Goal: Task Accomplishment & Management: Manage account settings

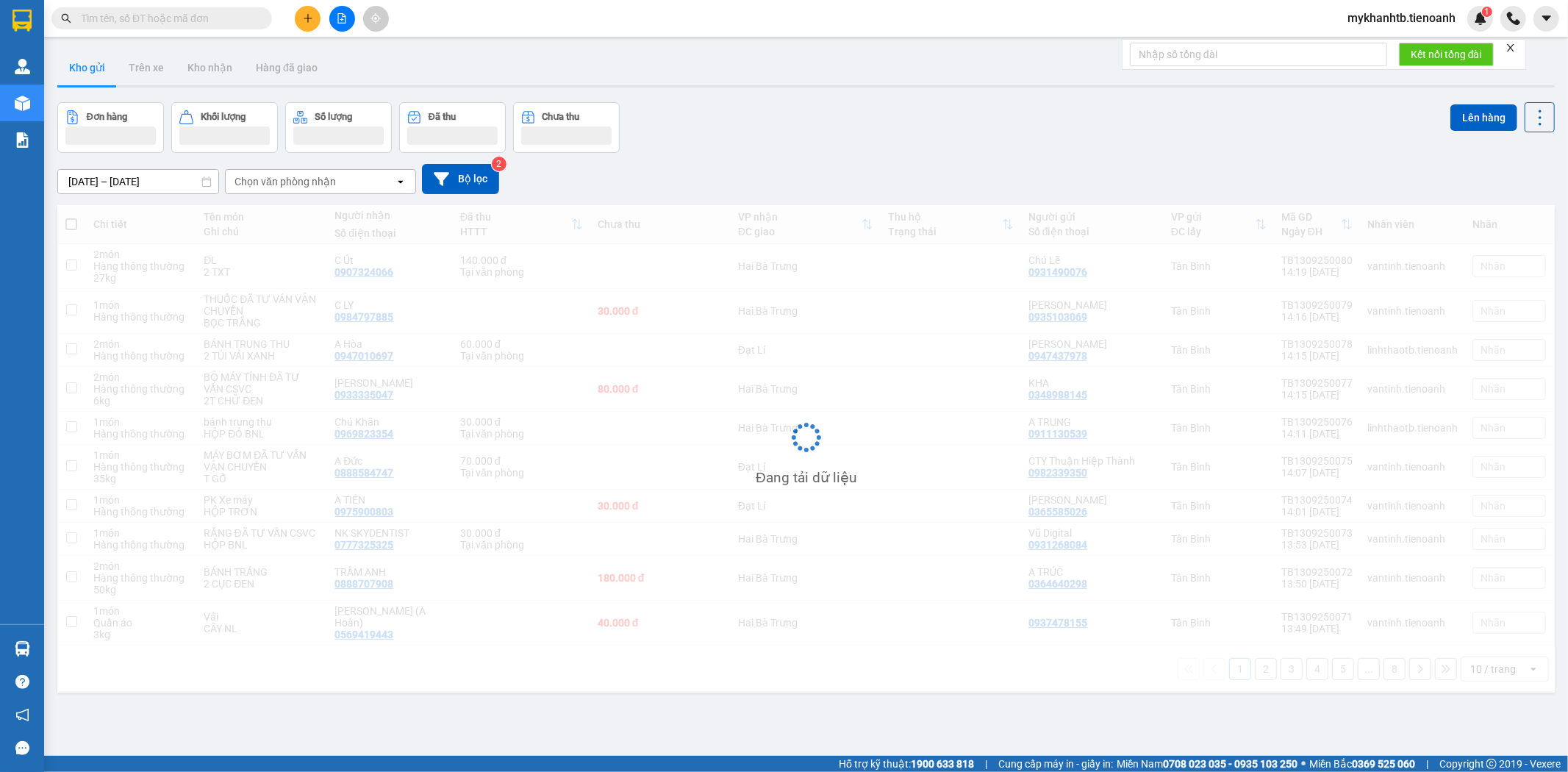
click at [1386, 8] on div "mykhanhtb.tienoanh 1" at bounding box center [1413, 19] width 157 height 26
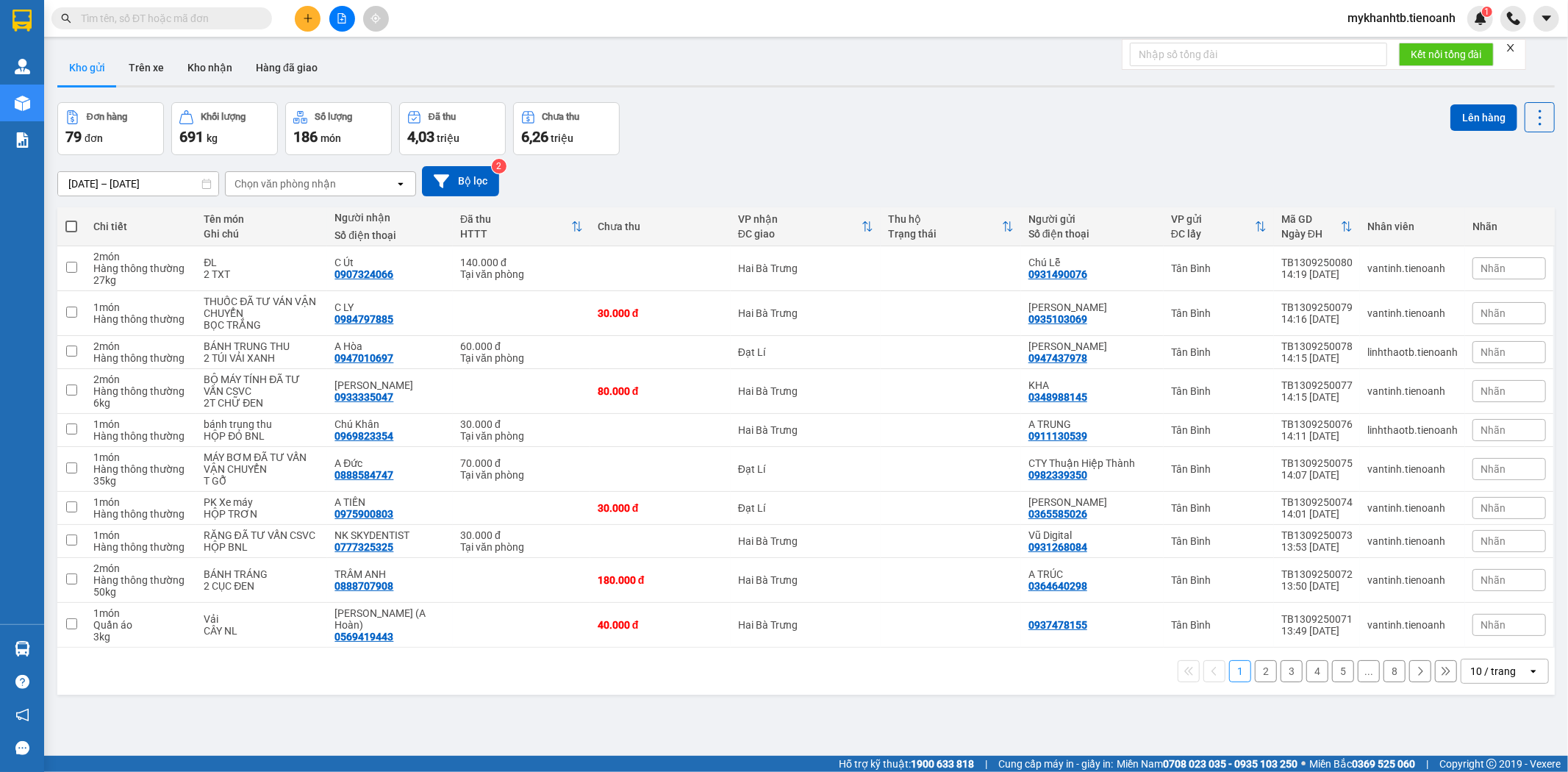
drag, startPoint x: 1392, startPoint y: 18, endPoint x: 1392, endPoint y: 26, distance: 8.0
click at [1392, 19] on span "mykhanhtb.tienoanh" at bounding box center [1401, 18] width 131 height 19
click at [1370, 50] on span "Đăng xuất" at bounding box center [1407, 45] width 101 height 16
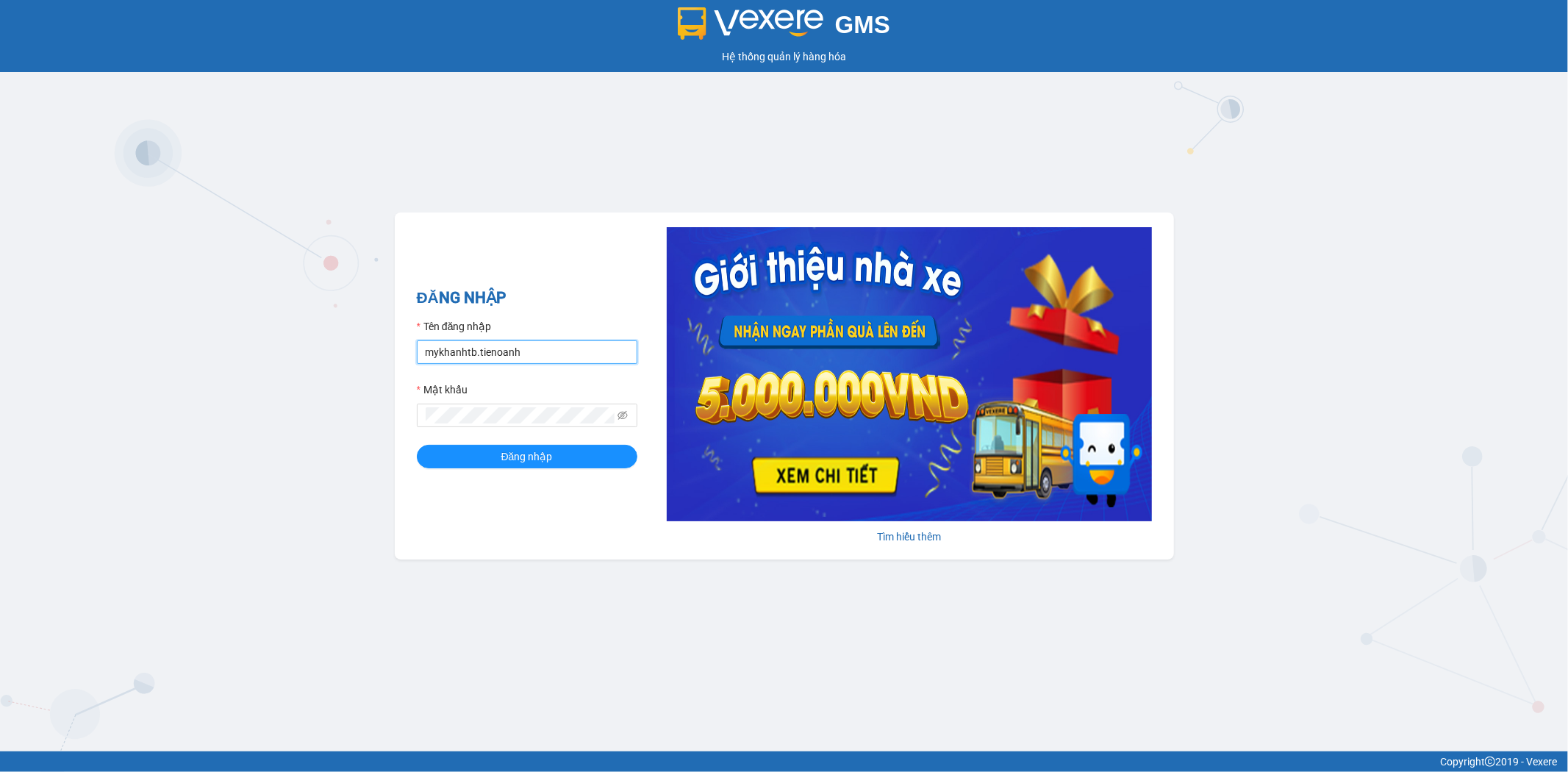
drag, startPoint x: 520, startPoint y: 359, endPoint x: 273, endPoint y: 374, distance: 247.5
click at [273, 374] on div "GMS Hệ thống quản lý hàng hóa ĐĂNG NHẬP Tên đăng nhập mykhanhtb.tienoanh Mật kh…" at bounding box center [784, 375] width 1568 height 751
type input "myhao.tienoanh"
click at [399, 405] on div "ĐĂNG NHẬP Tên đăng nhập myhao.tienoanh Mật khẩu Đăng nhập Tìm hiểu thêm" at bounding box center [784, 386] width 779 height 347
click at [417, 445] on button "Đăng nhập" at bounding box center [527, 456] width 220 height 23
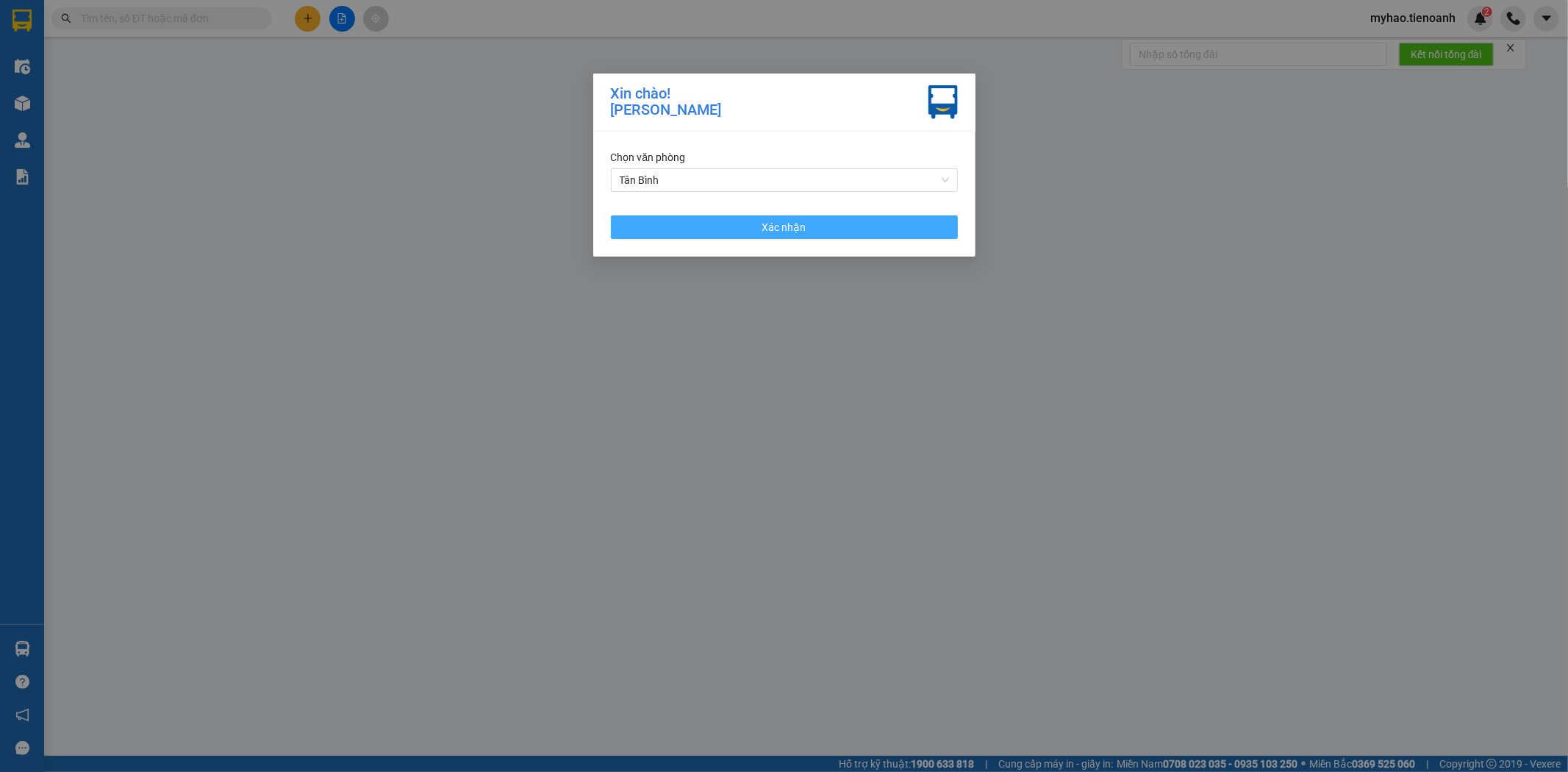
click at [796, 221] on span "Xác nhận" at bounding box center [784, 227] width 44 height 16
